Goal: Check status: Check status

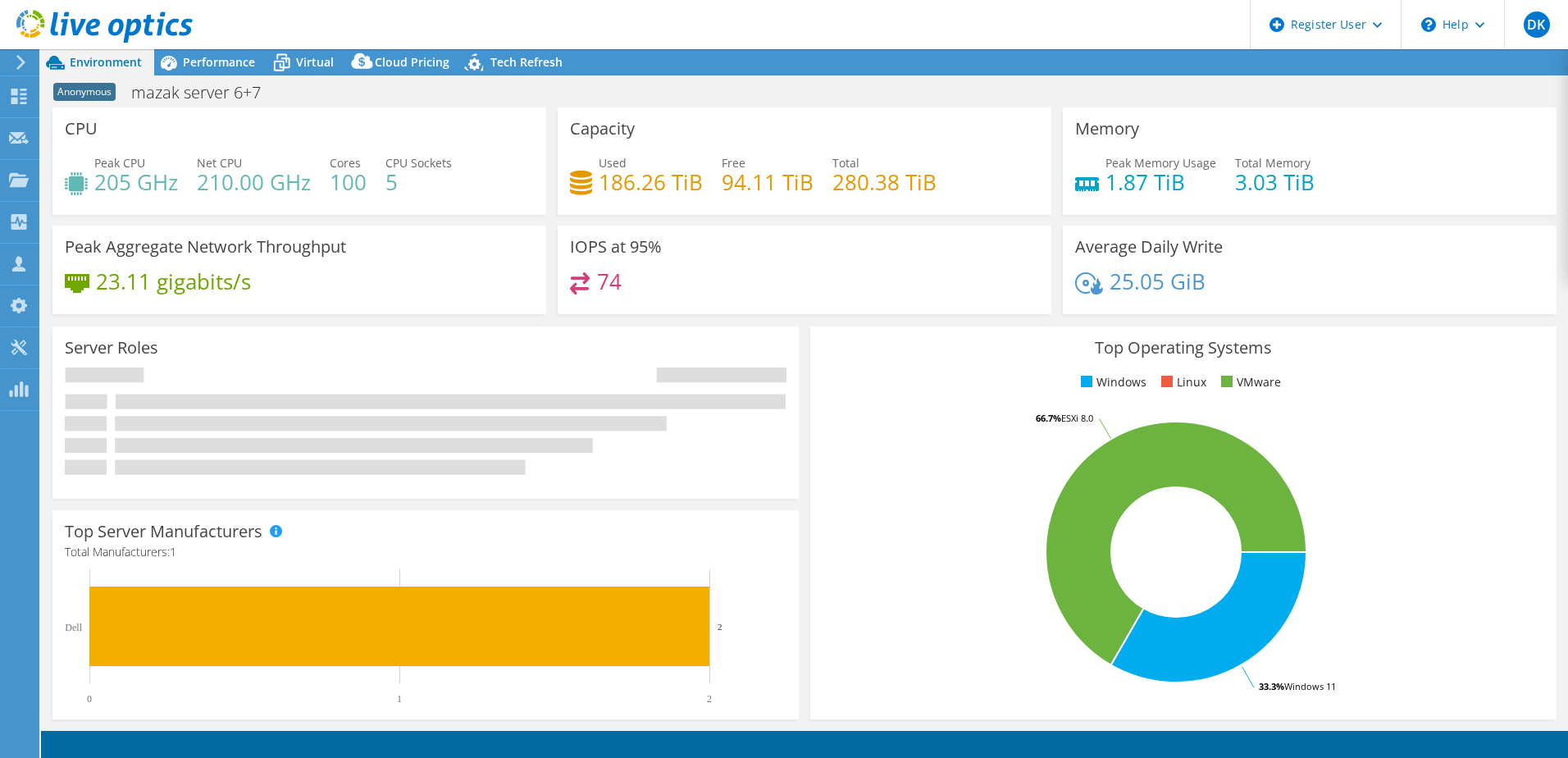
select select "USD"
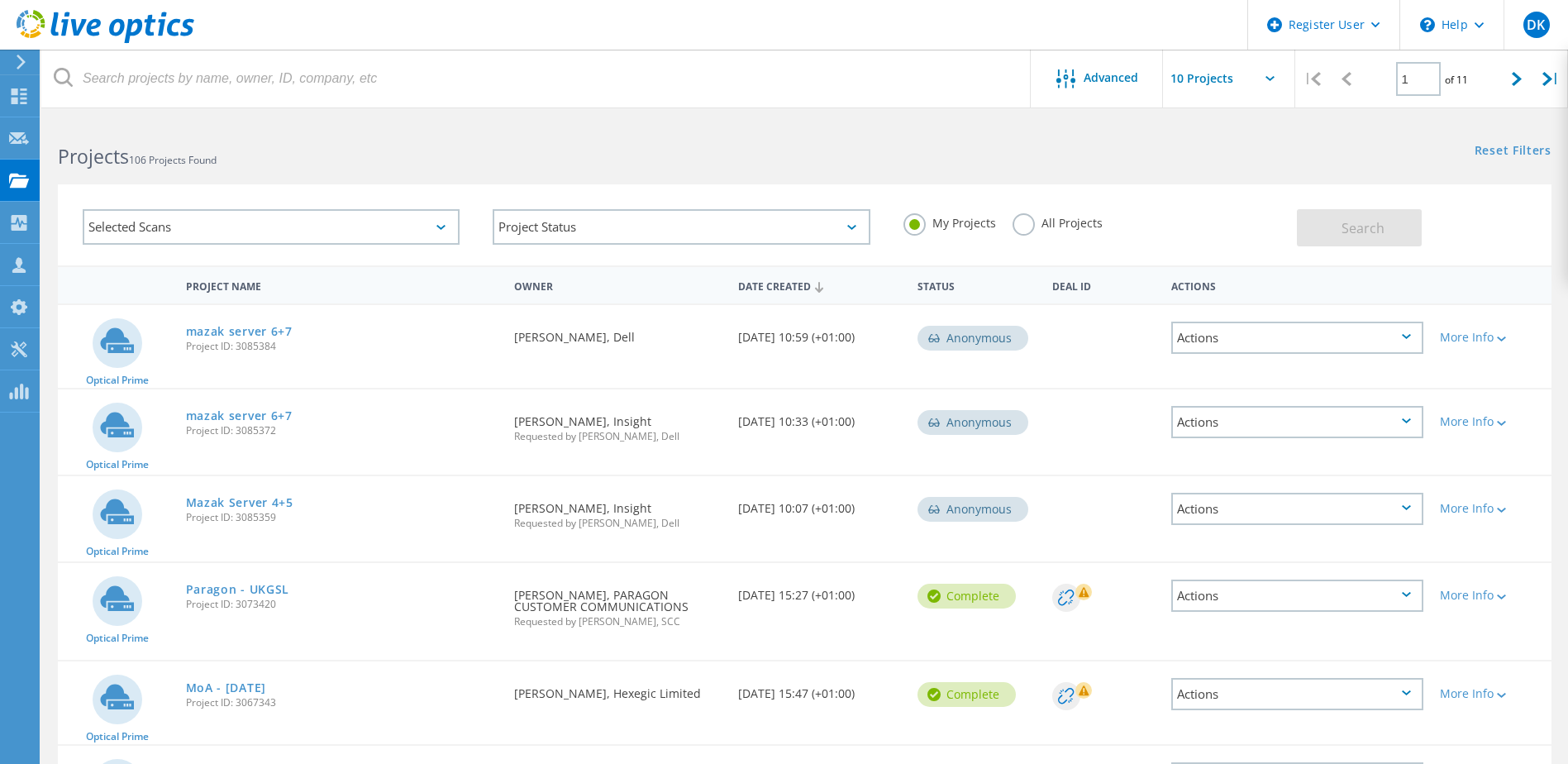
drag, startPoint x: 282, startPoint y: 351, endPoint x: 239, endPoint y: 362, distance: 44.4
click at [239, 362] on div "mazak server 6+7 Project ID: 3085384" at bounding box center [342, 336] width 329 height 63
copy span "3085384"
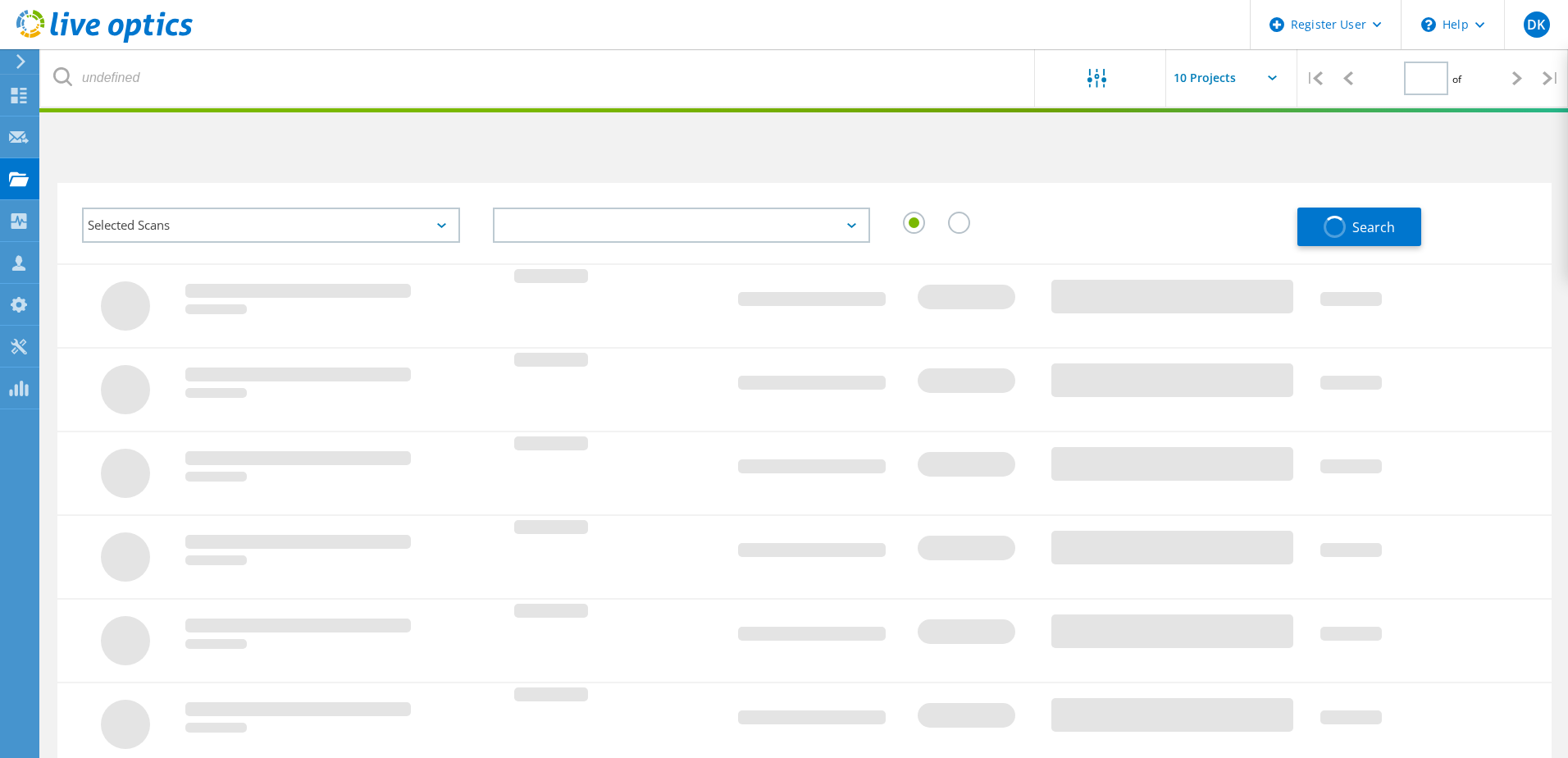
type input "1"
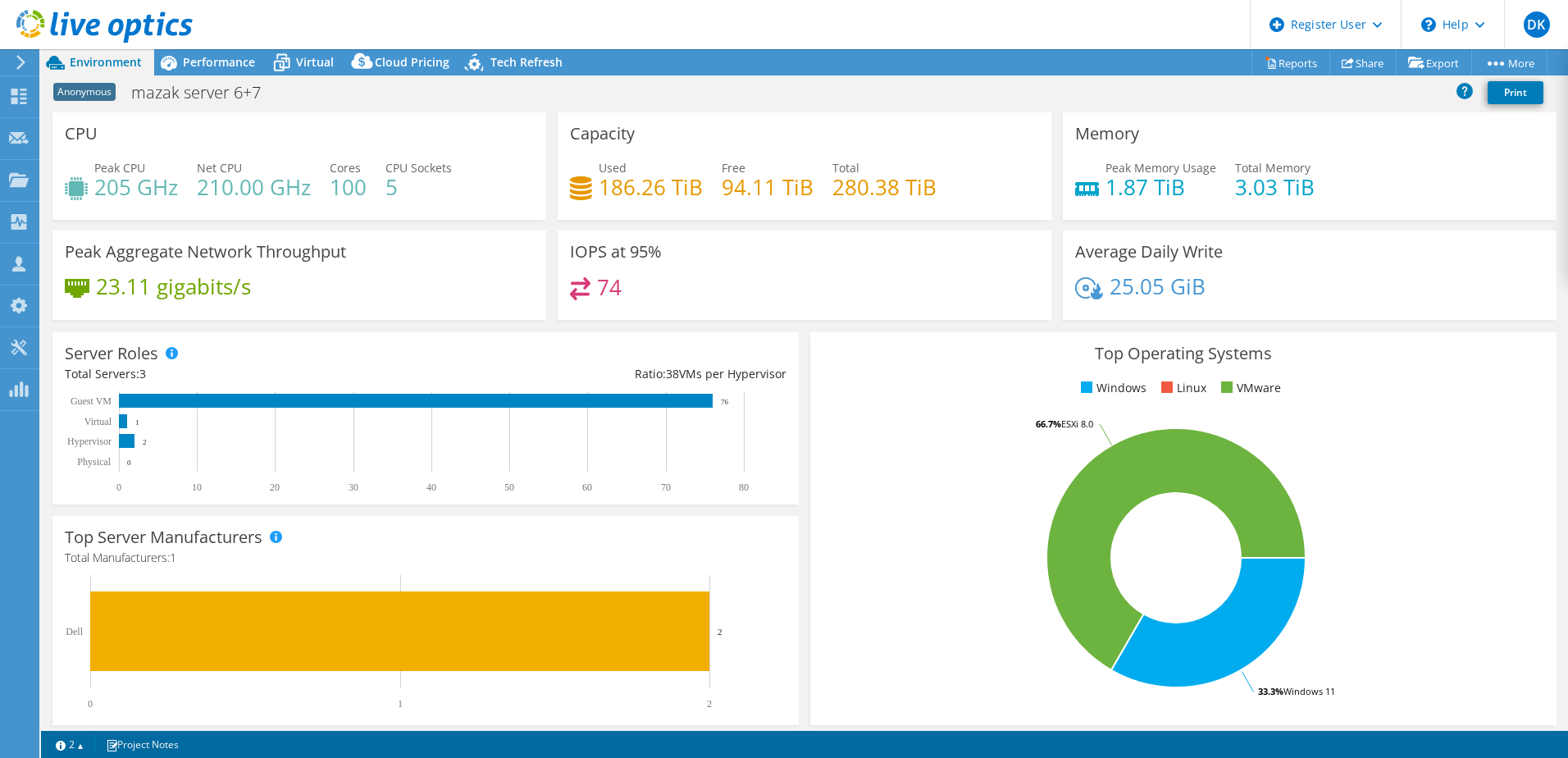
select select "USD"
